Goal: Task Accomplishment & Management: Use online tool/utility

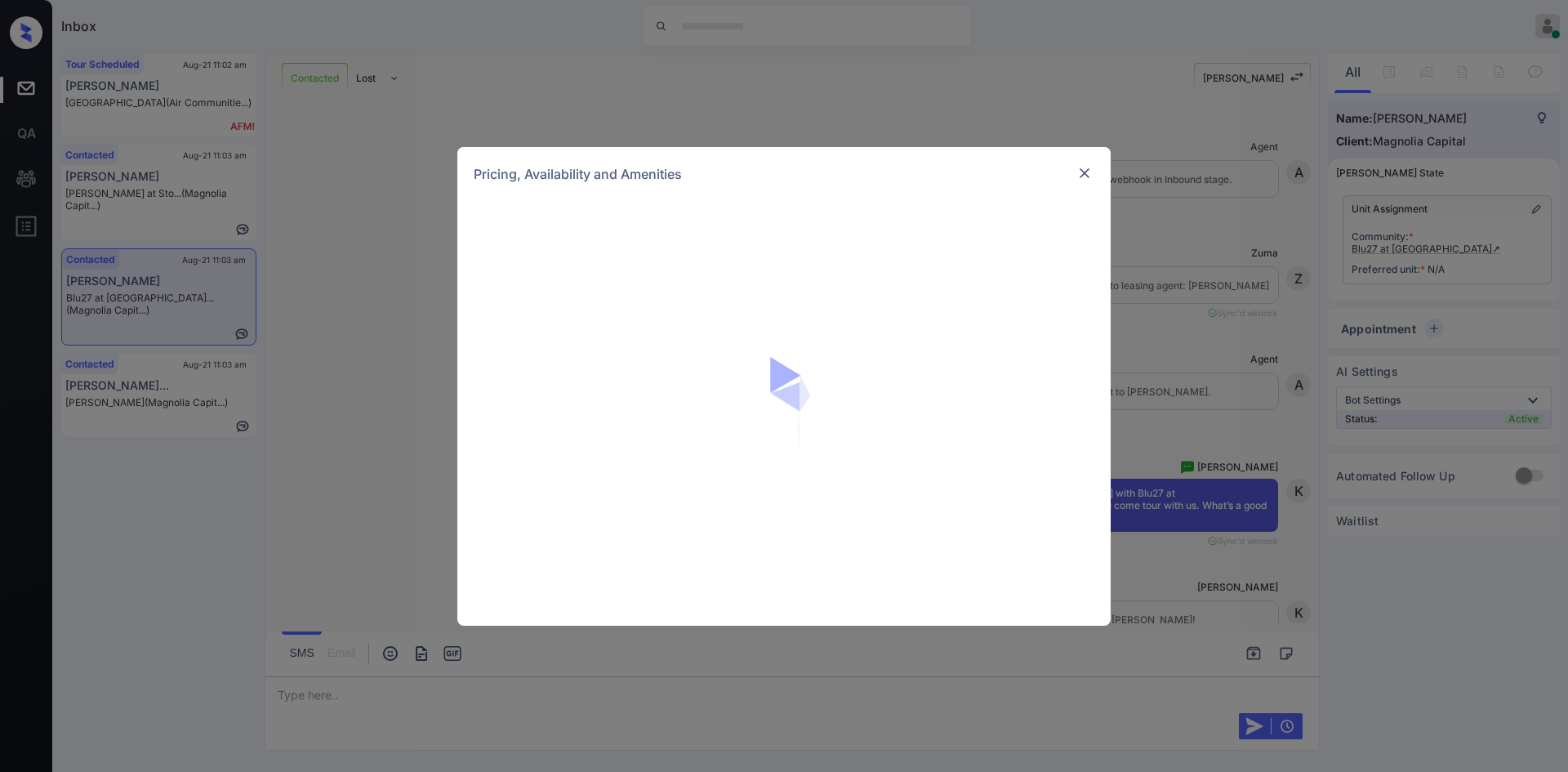
scroll to position [1254, 0]
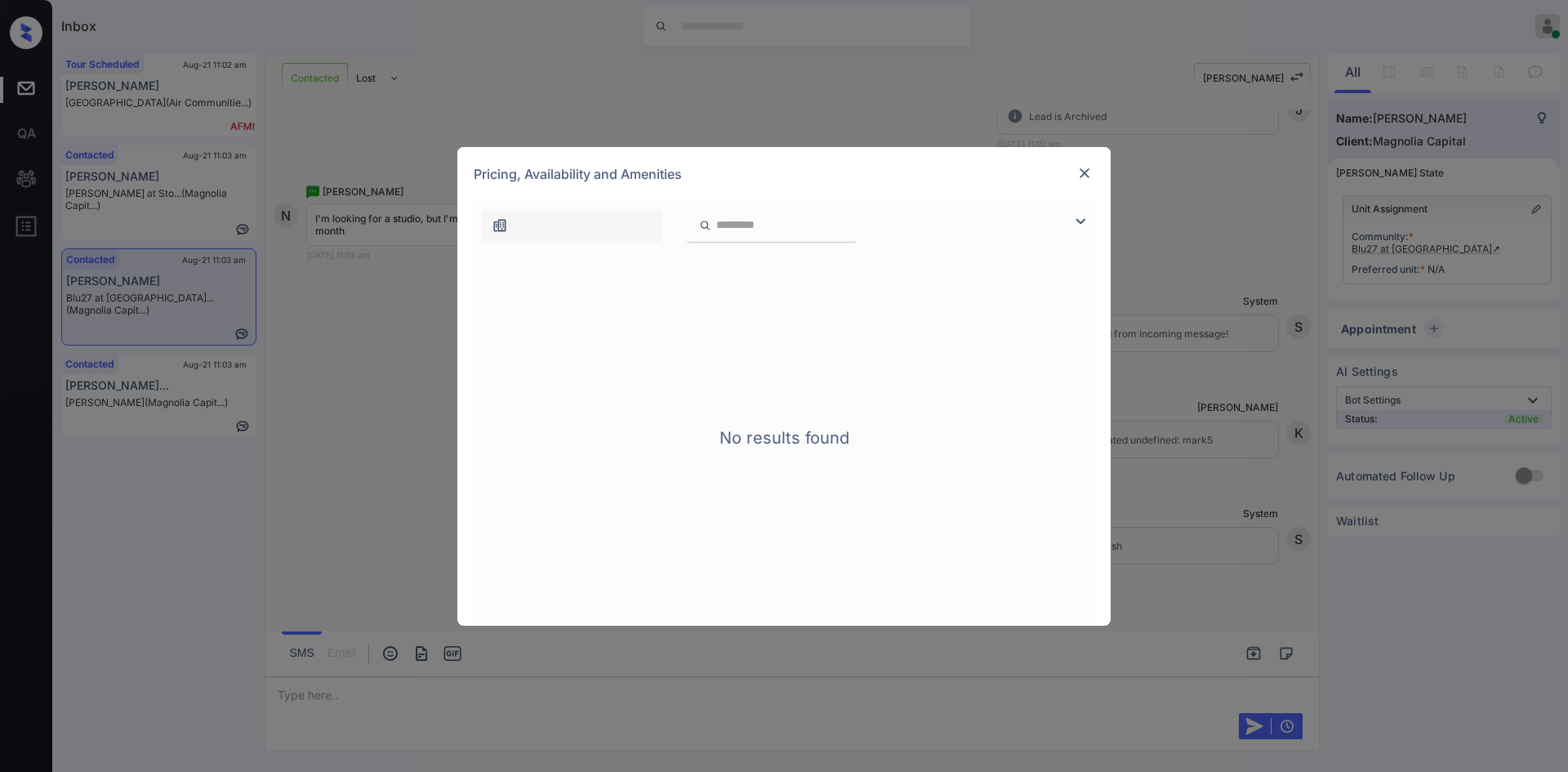
click at [1084, 171] on img at bounding box center [1084, 173] width 16 height 16
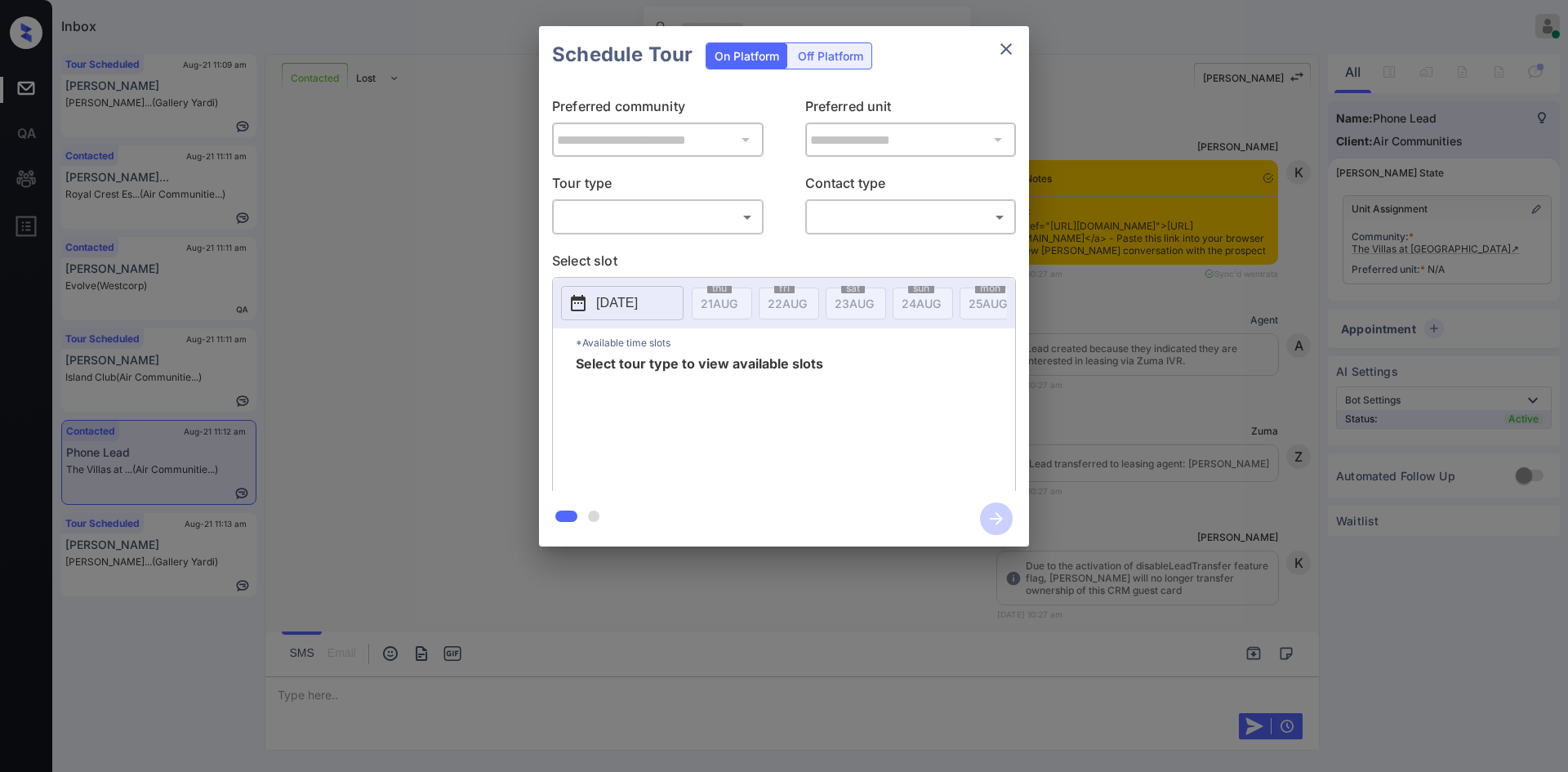
scroll to position [2957, 0]
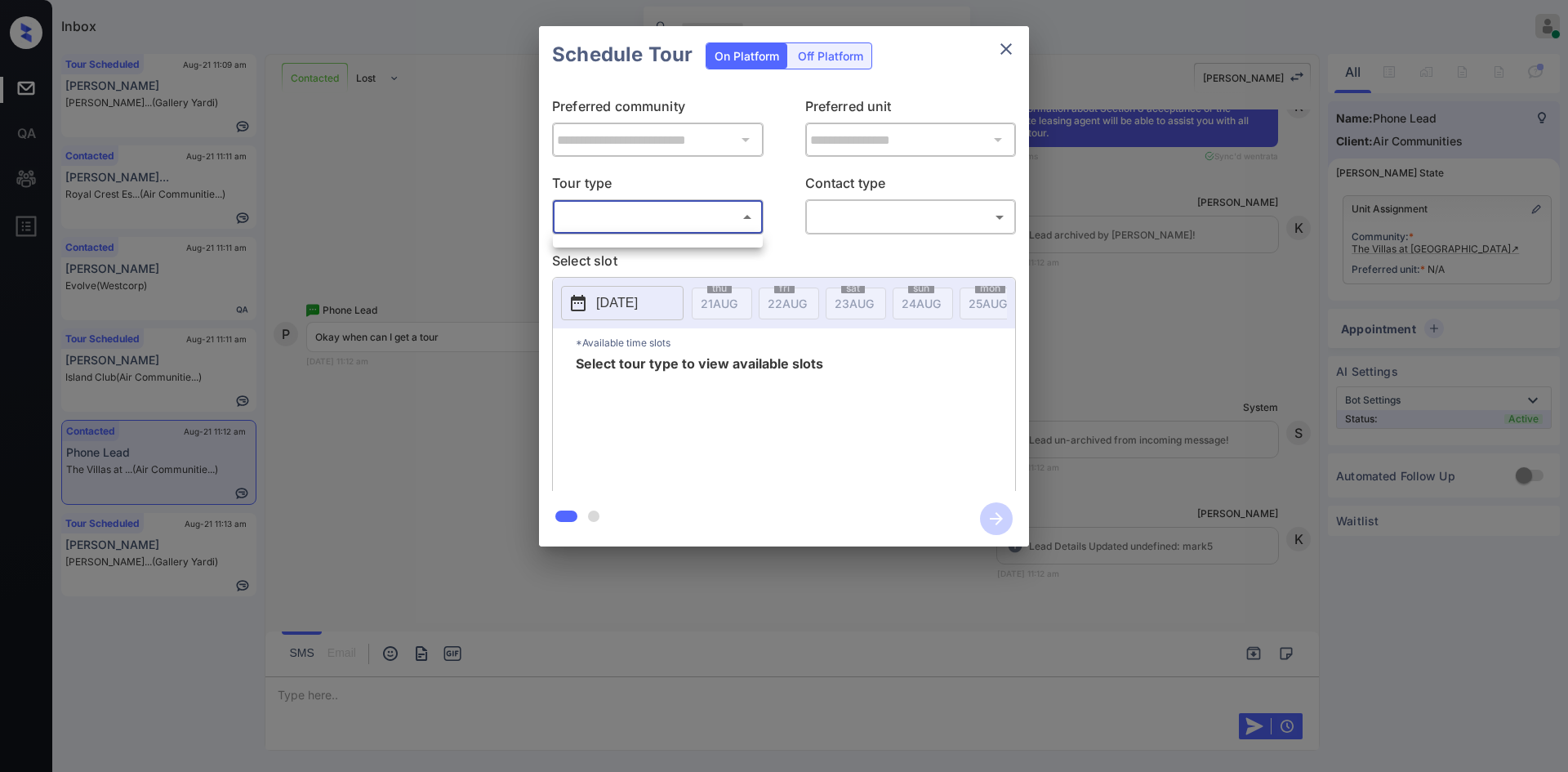
click at [680, 214] on body "Inbox Mukesh Online Set yourself offline Set yourself on break Profile Switch t…" at bounding box center [784, 386] width 1568 height 772
click at [624, 240] on ul at bounding box center [658, 238] width 210 height 8
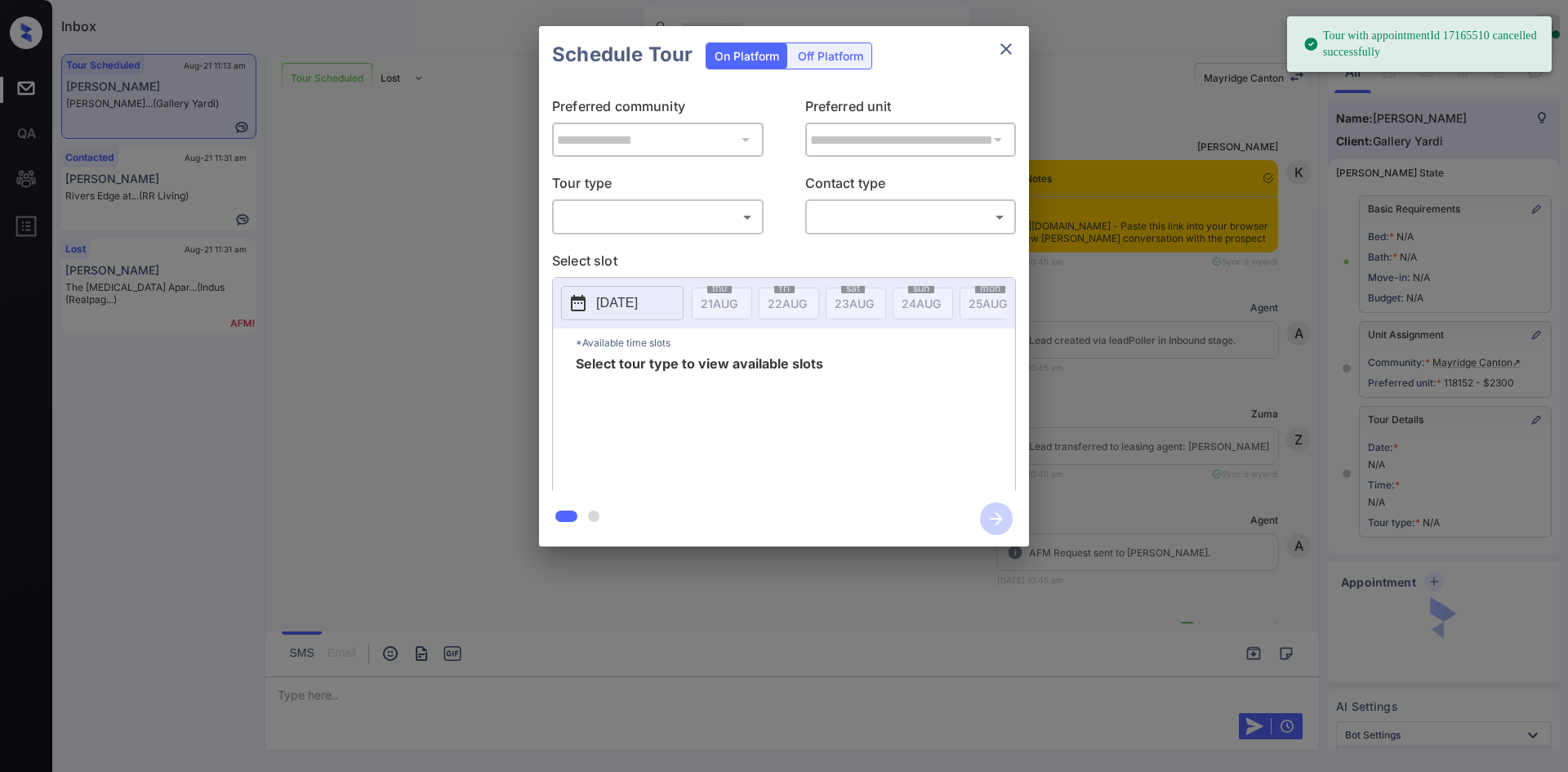
scroll to position [4440, 0]
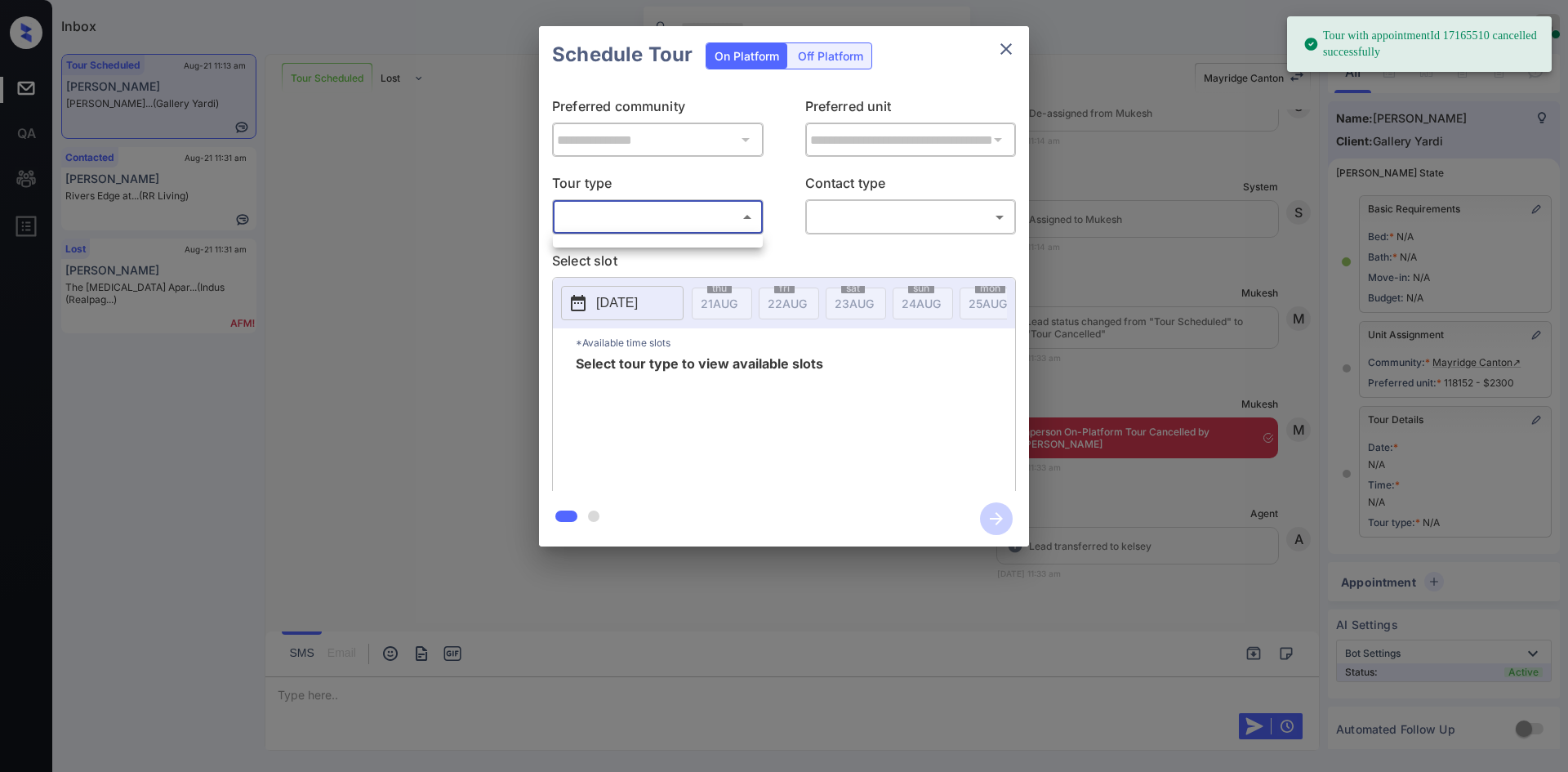
click at [741, 216] on body "Tour with appointmentId 17165510 cancelled successfully Inbox Mukesh Online Set…" at bounding box center [784, 386] width 1568 height 772
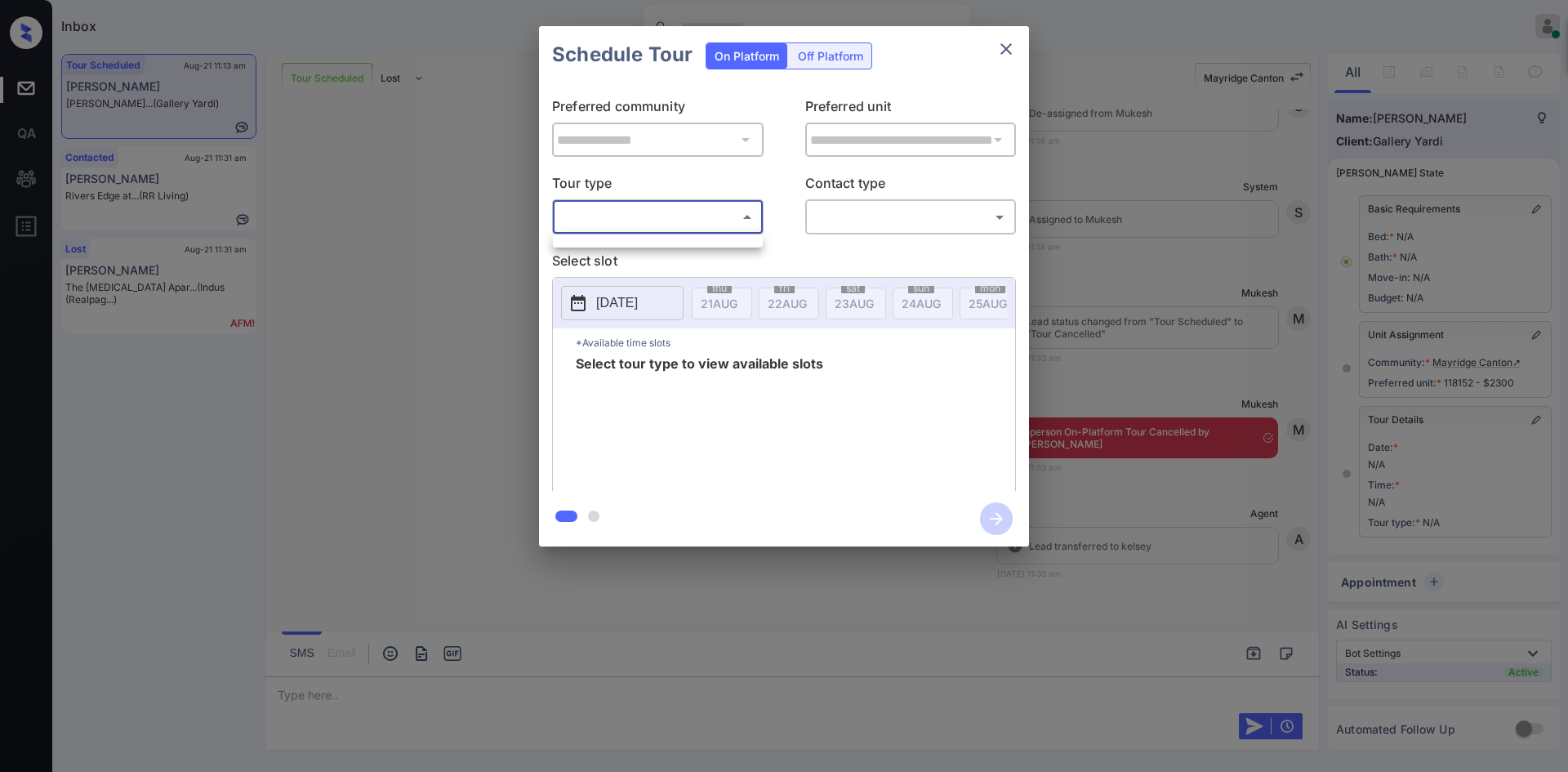
click at [639, 247] on div at bounding box center [658, 241] width 210 height 13
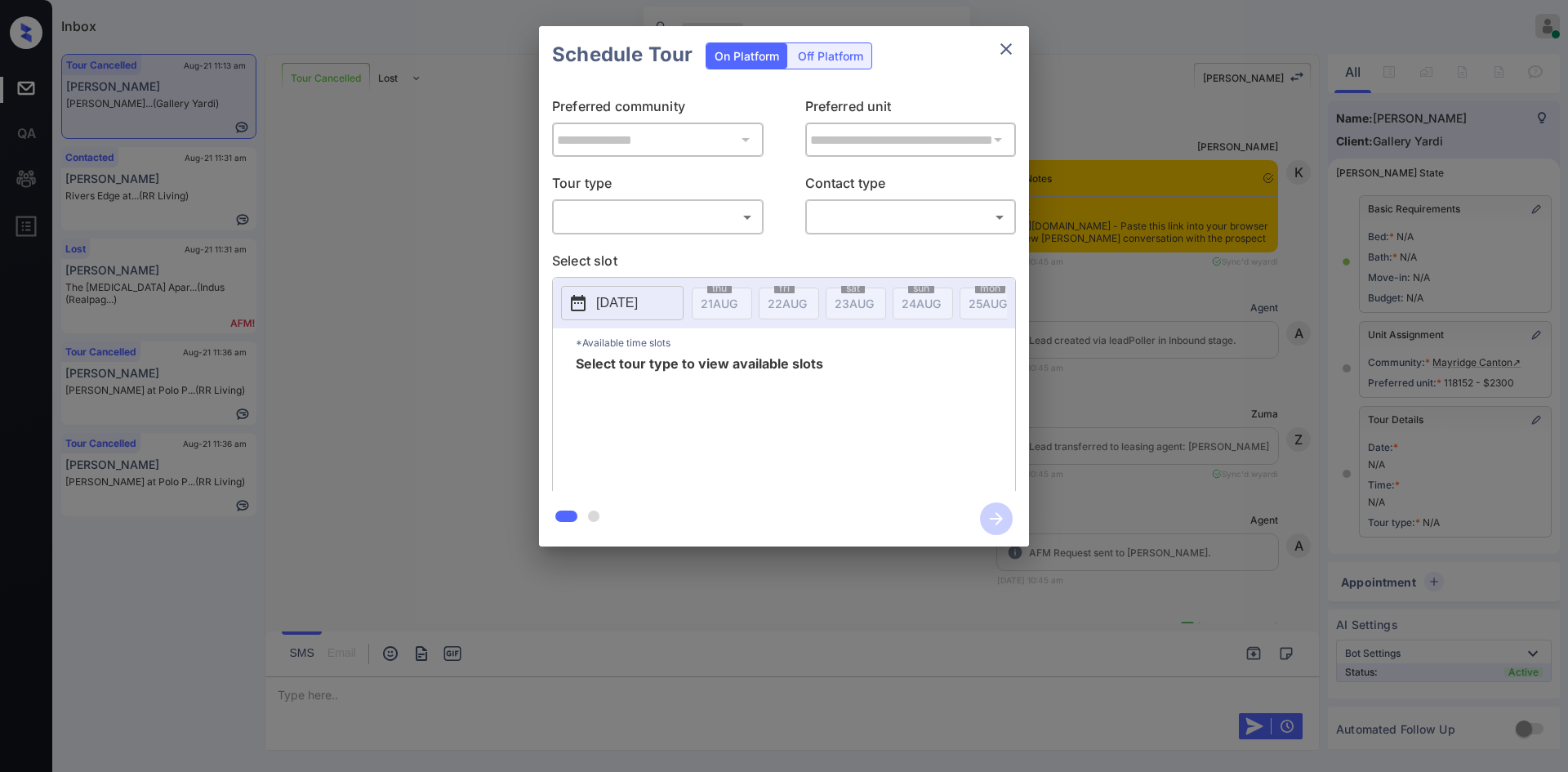
scroll to position [4440, 0]
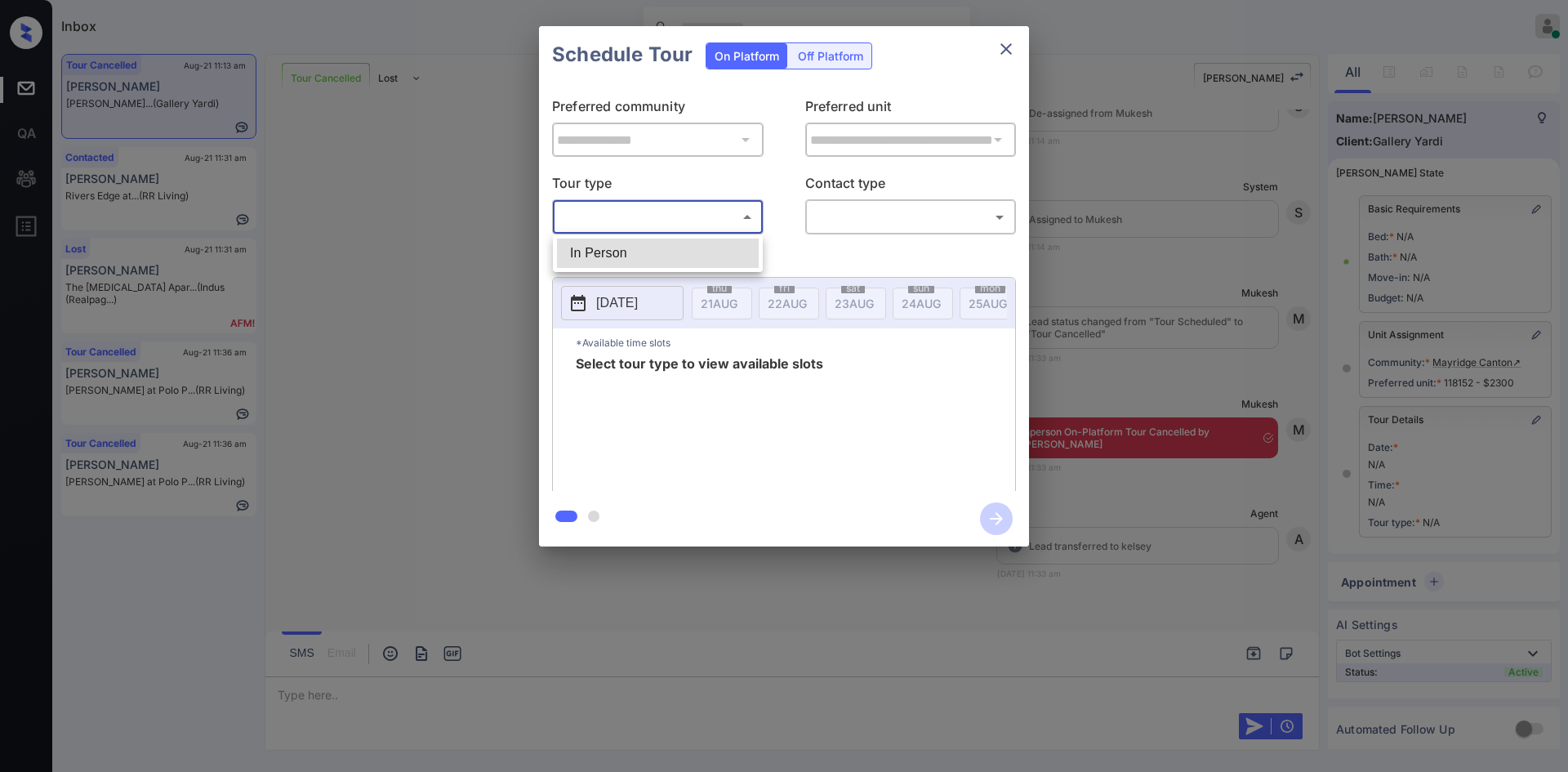
drag, startPoint x: 731, startPoint y: 214, endPoint x: 654, endPoint y: 255, distance: 87.2
click at [654, 255] on body "Inbox Mukesh Online Set yourself offline Set yourself on break Profile Switch t…" at bounding box center [784, 386] width 1568 height 772
click at [654, 255] on li "In Person" at bounding box center [658, 253] width 202 height 29
type input "********"
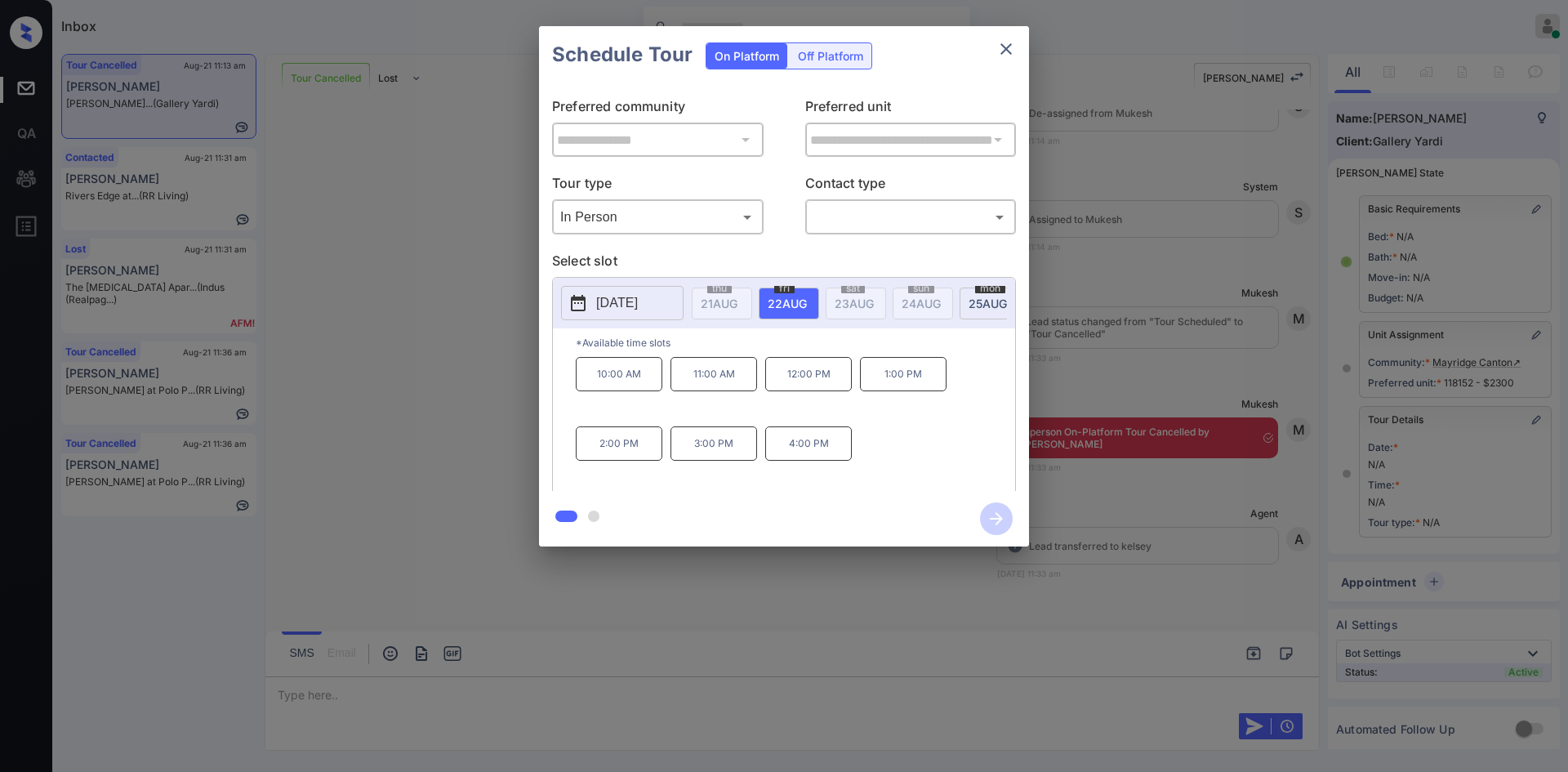
click at [638, 300] on p "2025-08-22" at bounding box center [617, 303] width 42 height 20
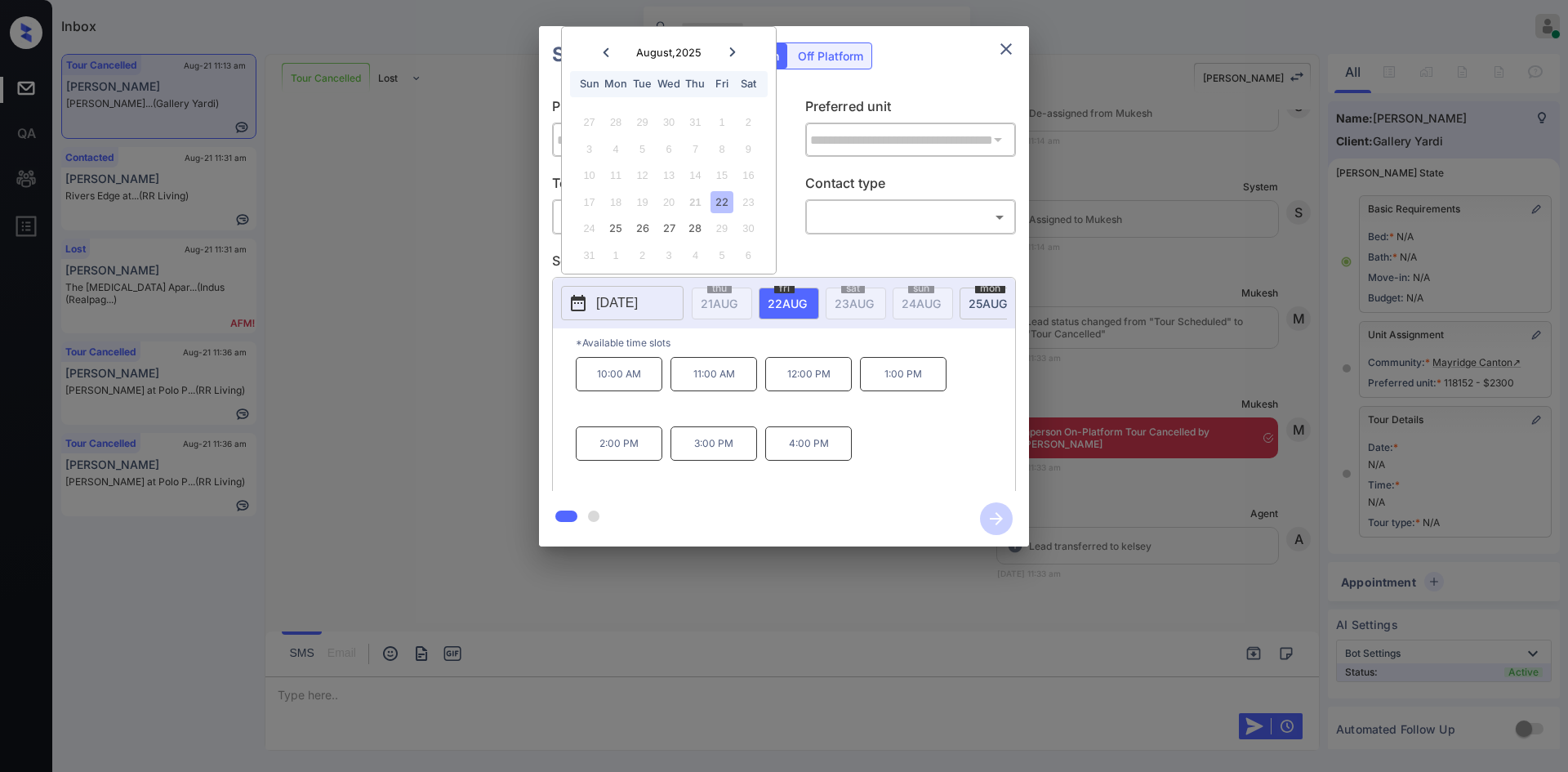
click at [432, 424] on div "**********" at bounding box center [784, 286] width 1568 height 573
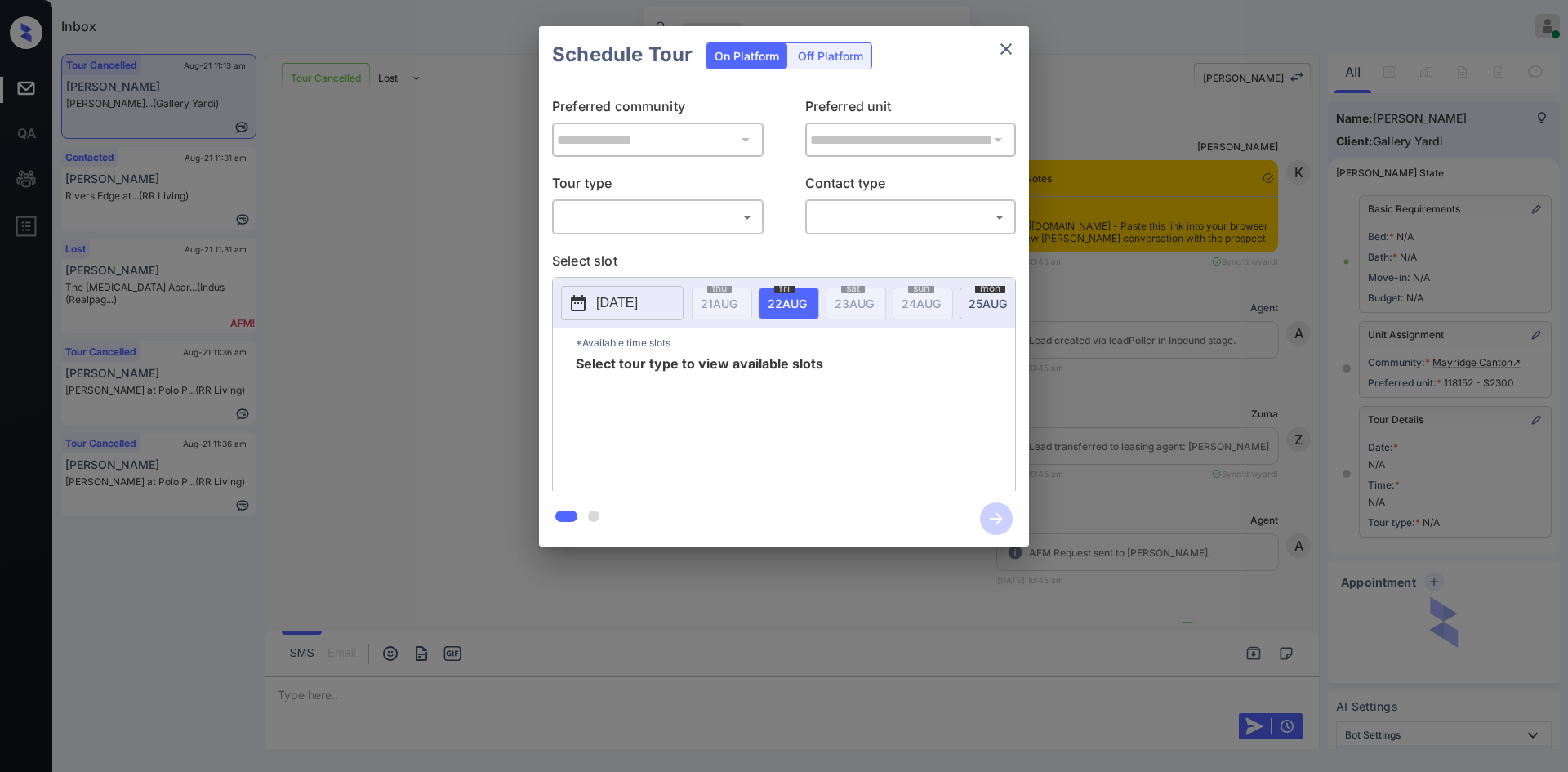
scroll to position [4537, 0]
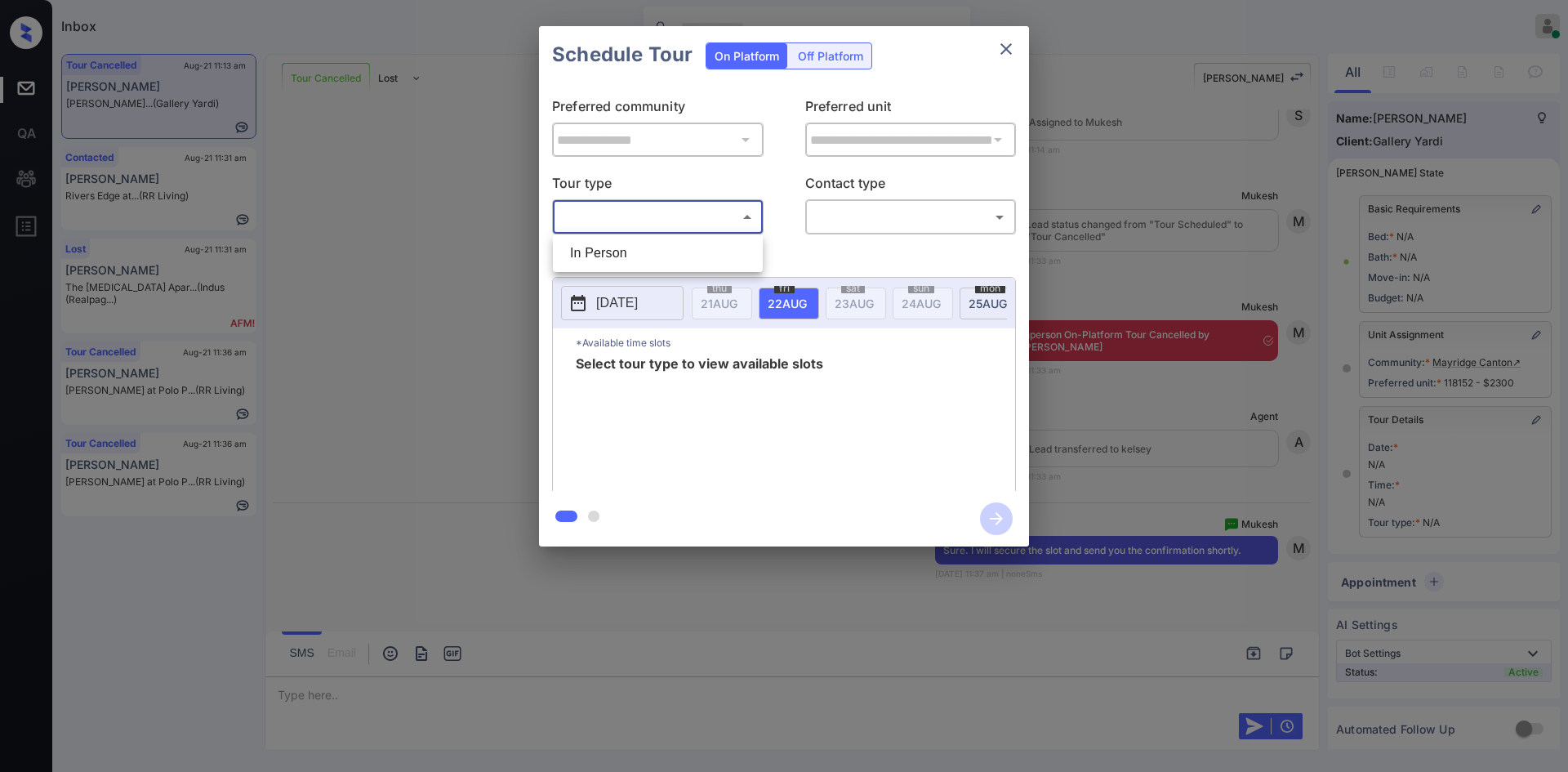
click at [692, 207] on body "Inbox Mukesh Online Set yourself offline Set yourself on break Profile Switch t…" at bounding box center [784, 386] width 1568 height 772
click at [610, 242] on li "In Person" at bounding box center [658, 253] width 202 height 29
type input "********"
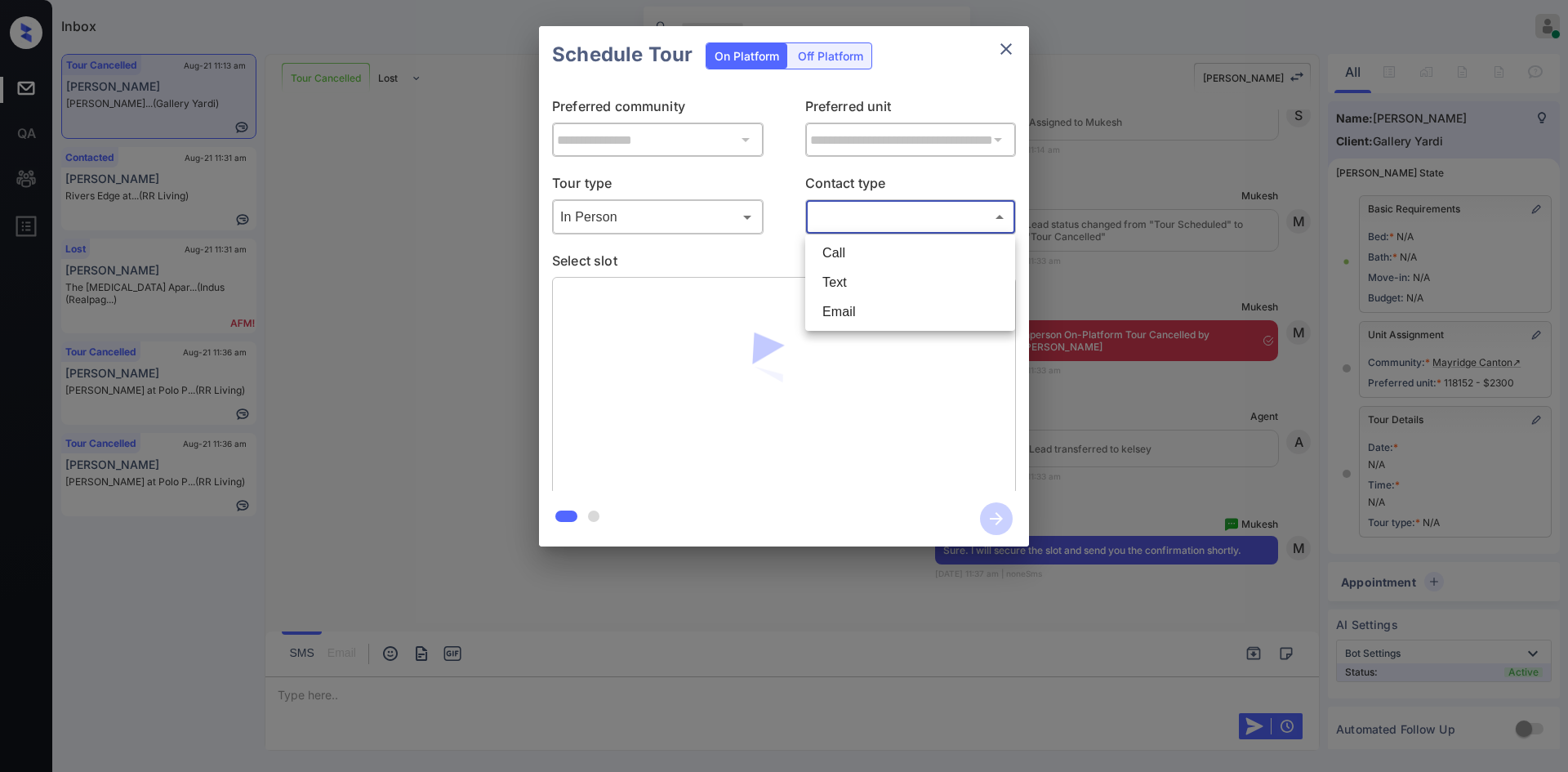
drag, startPoint x: 844, startPoint y: 221, endPoint x: 831, endPoint y: 284, distance: 64.3
click at [831, 284] on body "Inbox Mukesh Online Set yourself offline Set yourself on break Profile Switch t…" at bounding box center [784, 386] width 1568 height 772
click at [831, 284] on li "Text" at bounding box center [909, 282] width 202 height 29
type input "****"
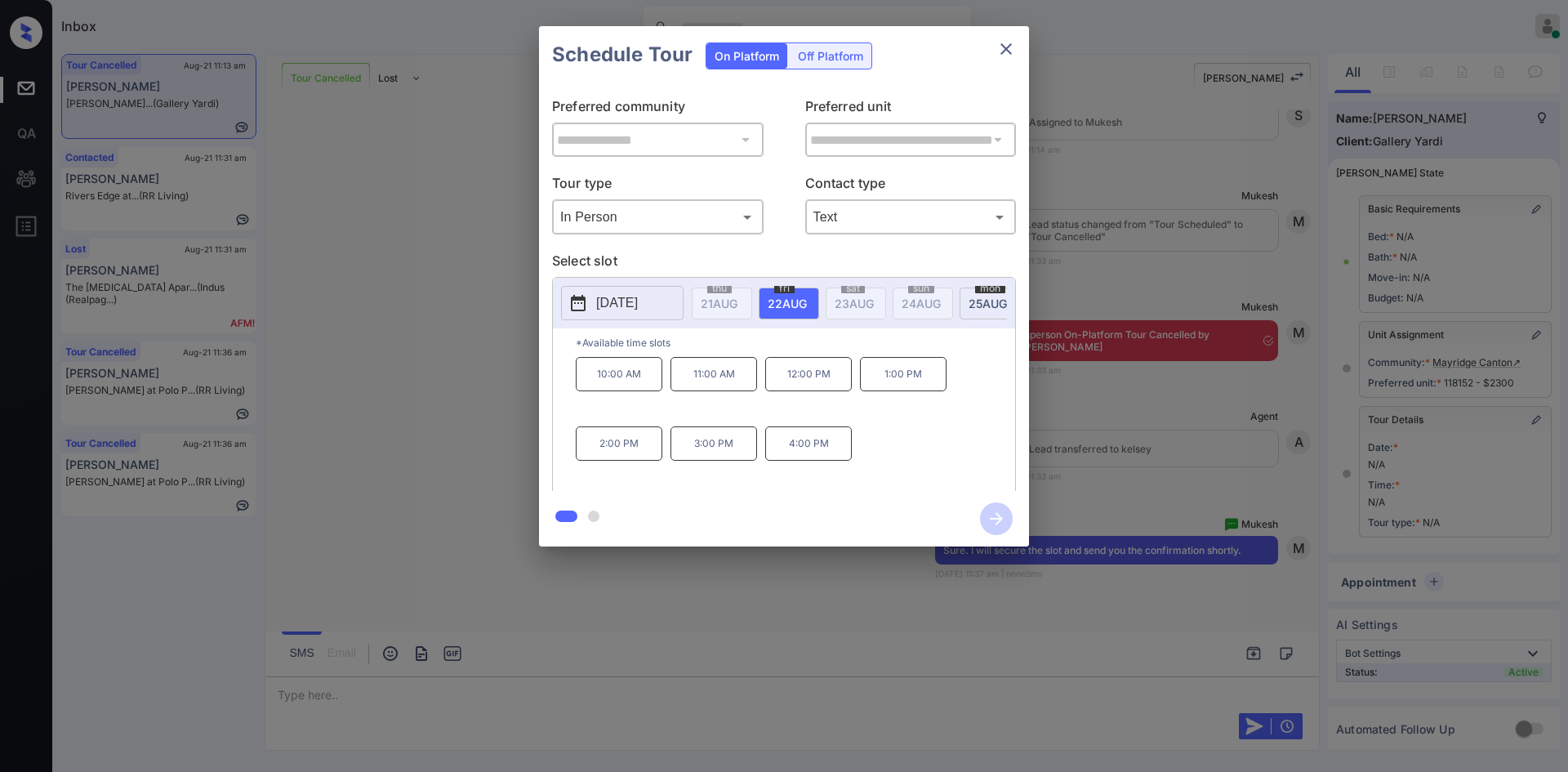
click at [712, 452] on p "3:00 PM" at bounding box center [714, 443] width 87 height 34
click at [1002, 520] on icon "button" at bounding box center [996, 519] width 33 height 33
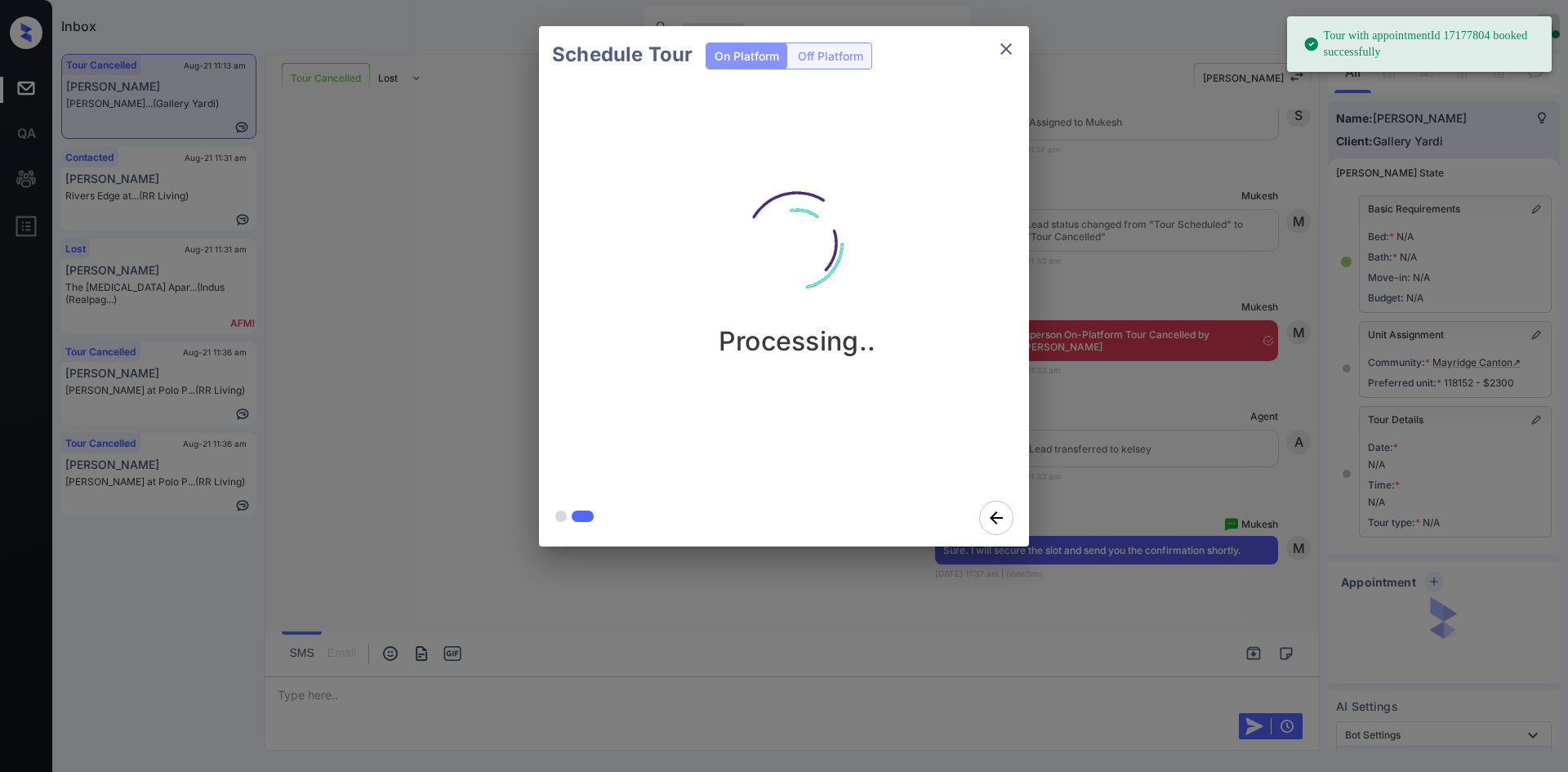
scroll to position [4993, 0]
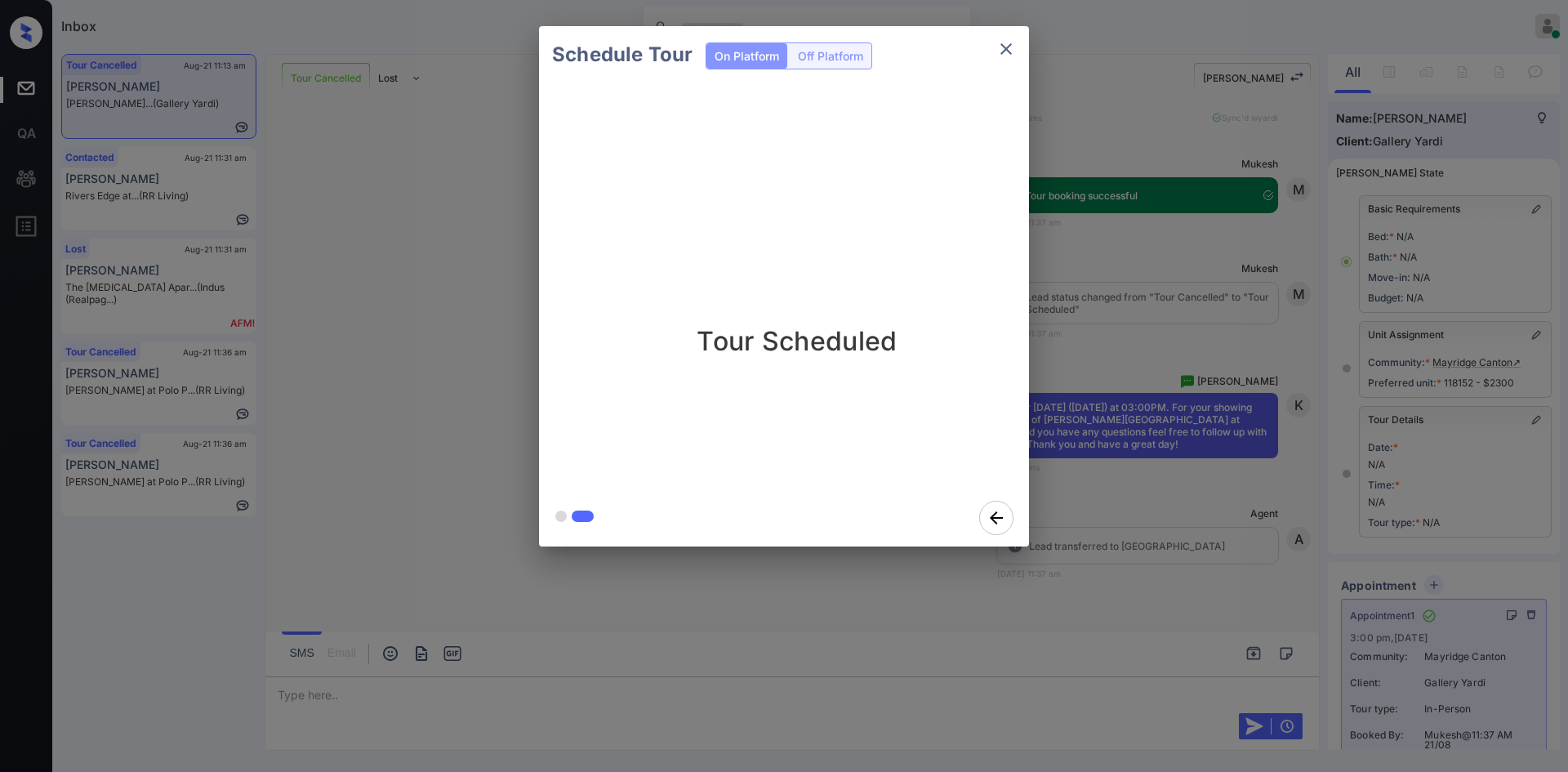
click at [1325, 382] on div "Schedule Tour On Platform Off Platform Tour Scheduled" at bounding box center [784, 286] width 1568 height 573
